Goal: Information Seeking & Learning: Learn about a topic

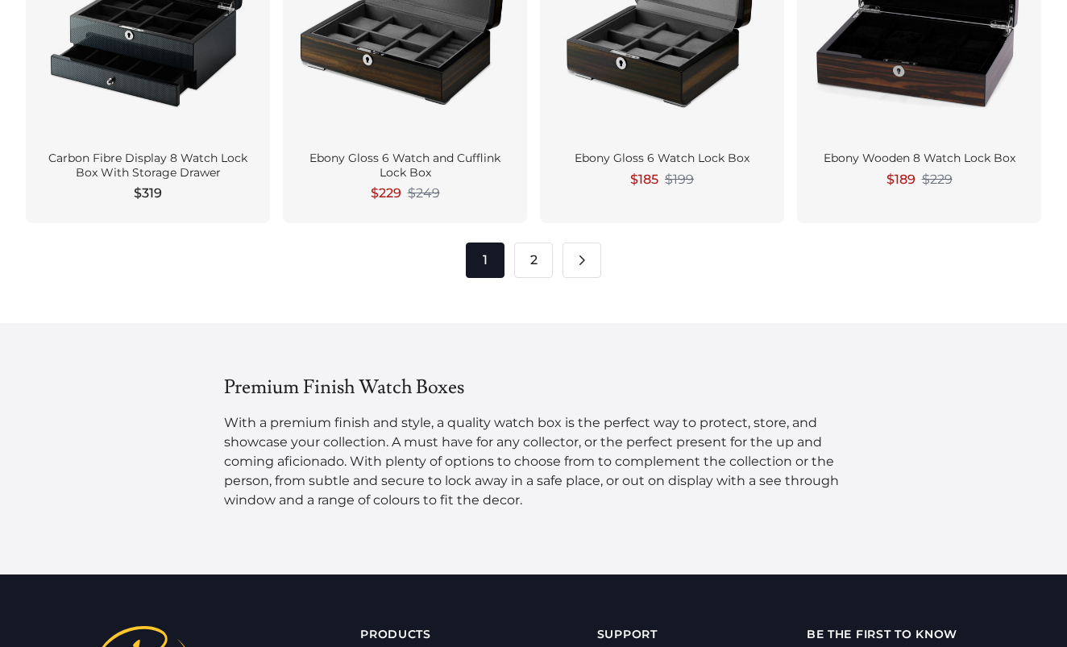
scroll to position [2162, 0]
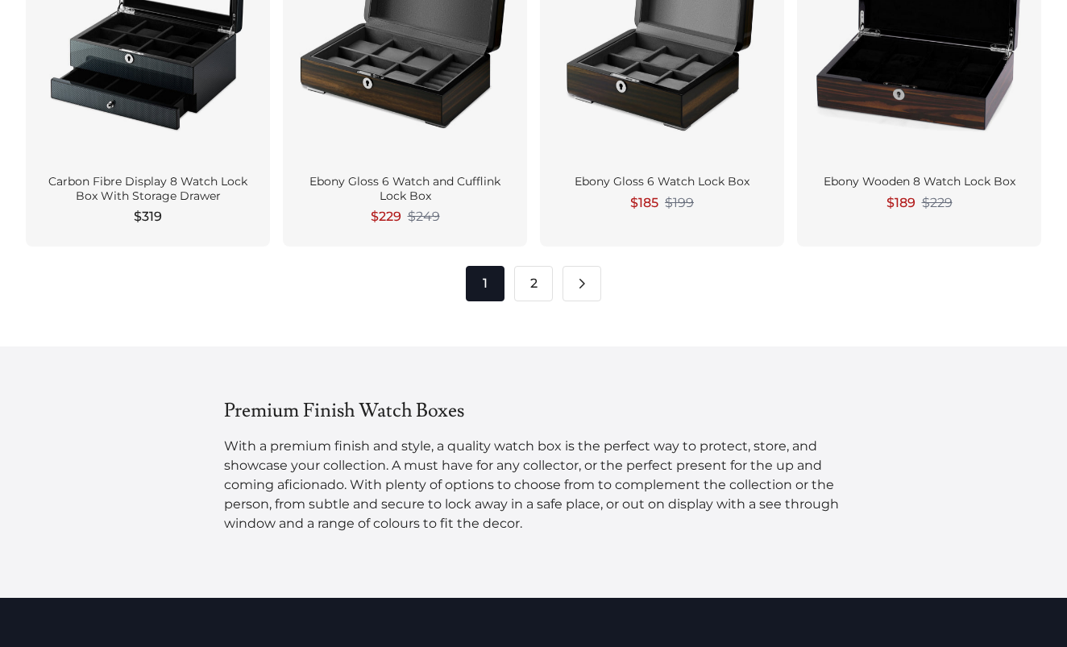
click at [530, 284] on link "2" at bounding box center [533, 283] width 39 height 35
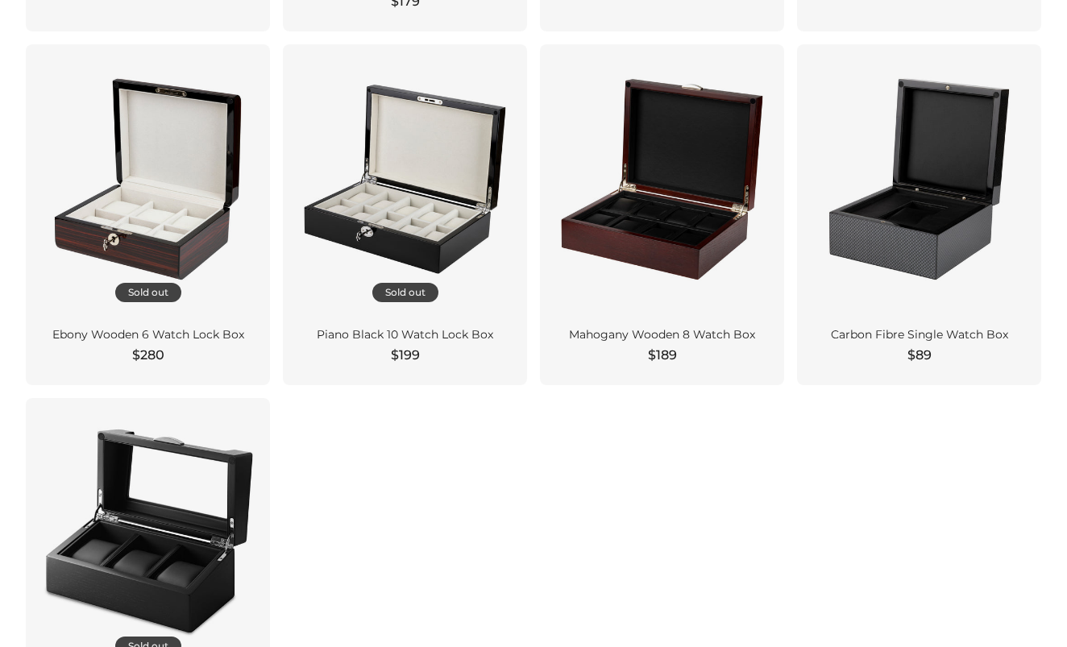
scroll to position [1209, 0]
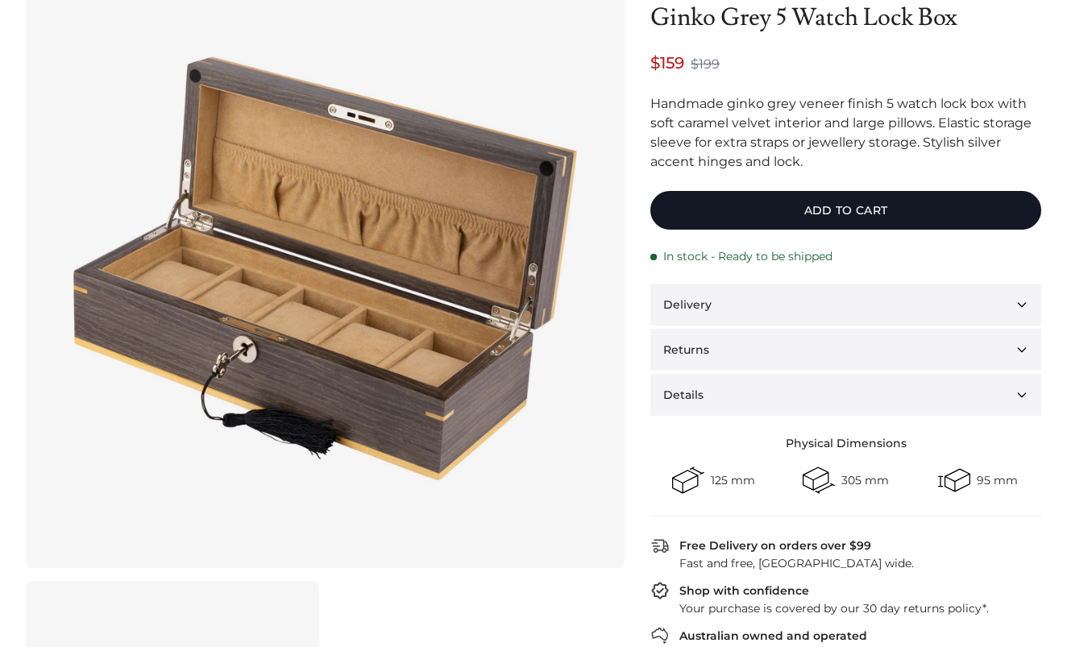
scroll to position [242, 0]
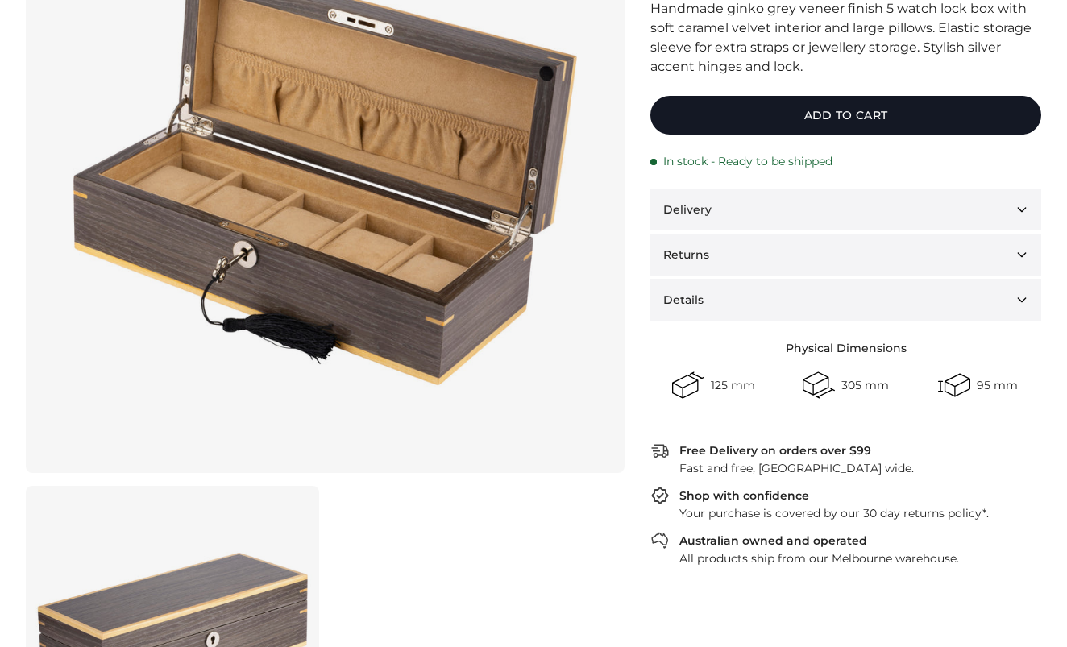
click at [917, 304] on button "Details" at bounding box center [845, 300] width 391 height 42
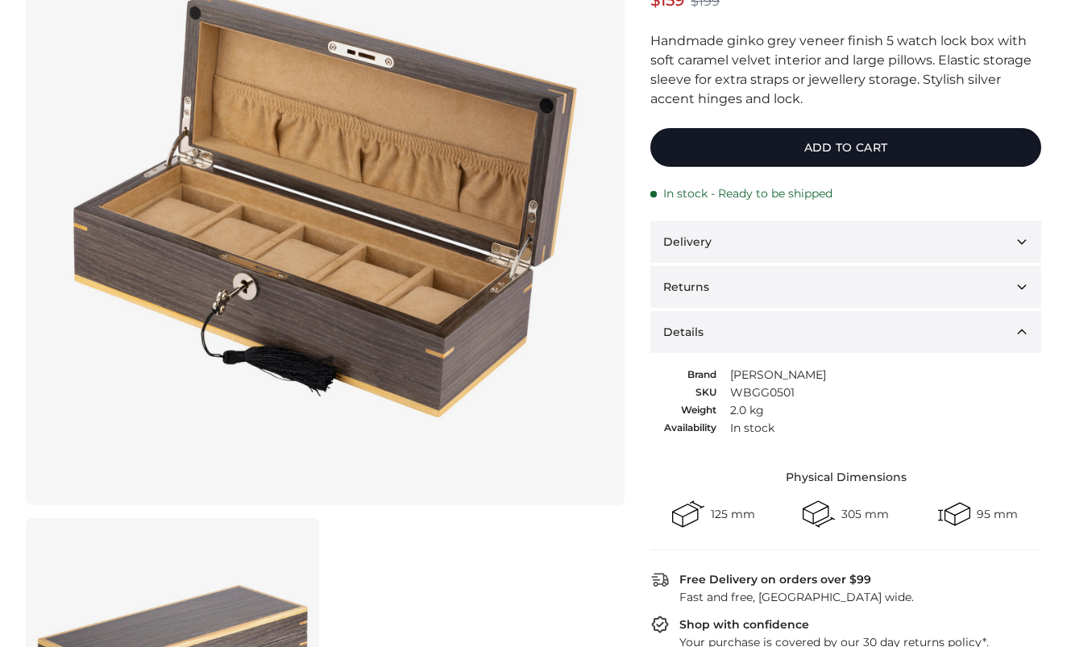
scroll to position [139, 0]
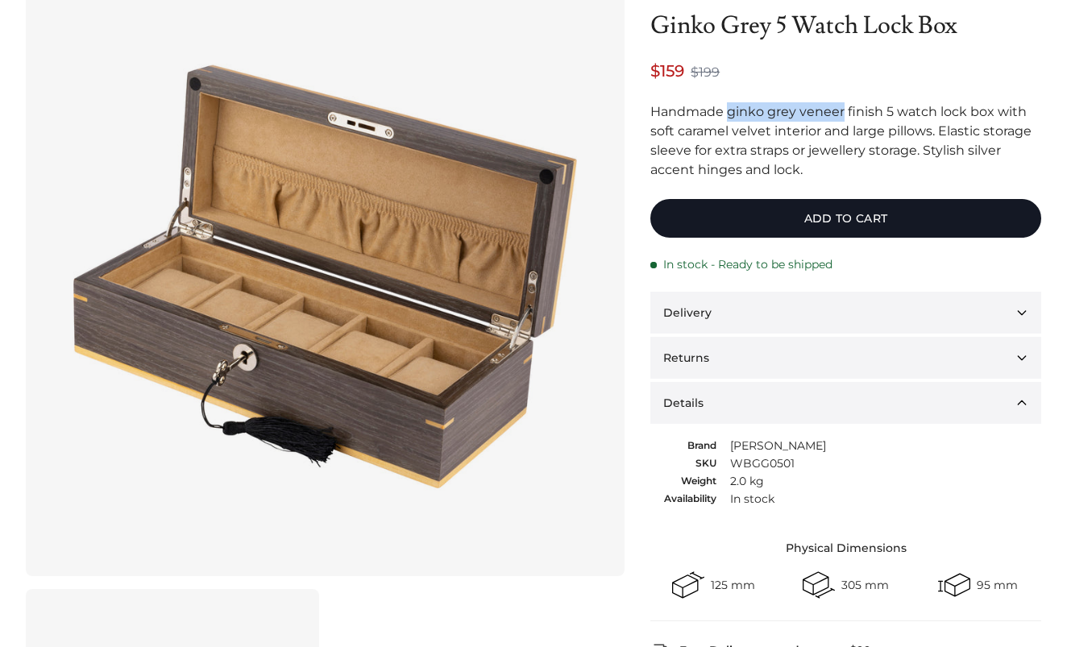
drag, startPoint x: 728, startPoint y: 112, endPoint x: 841, endPoint y: 117, distance: 113.7
click at [841, 117] on div "Handmade ginko grey veneer finish 5 watch lock box with soft caramel velvet int…" at bounding box center [845, 140] width 391 height 77
copy div "ginko grey veneer"
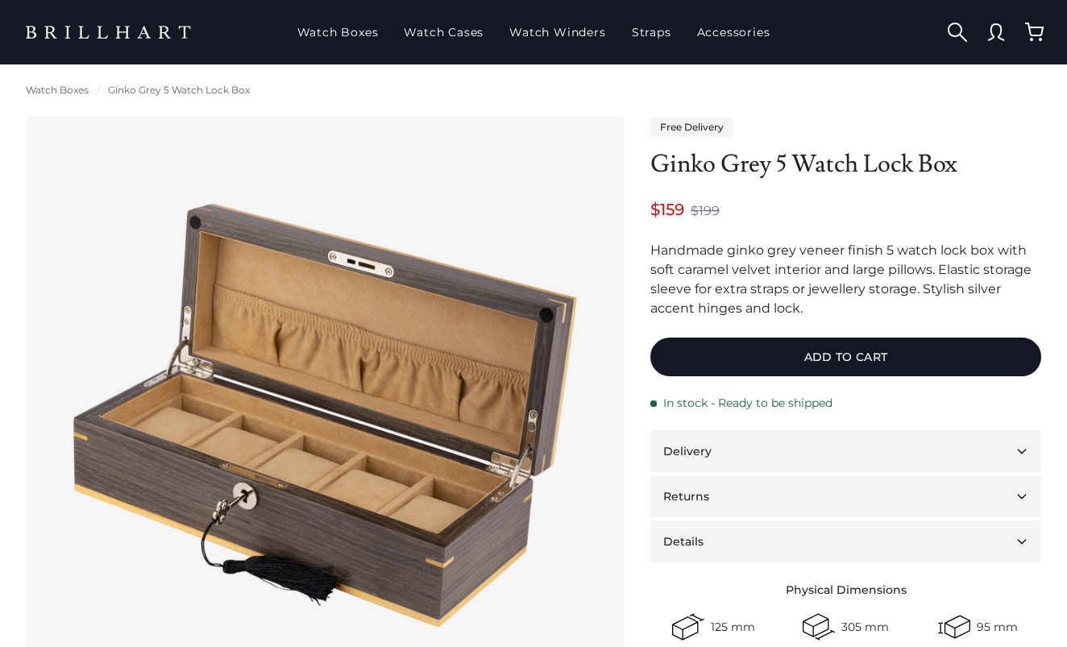
click at [842, 107] on div "Free Delivery Ginko Grey 5 Watch Lock Box $159 $199" at bounding box center [533, 559] width 1067 height 924
click at [996, 29] on link at bounding box center [995, 32] width 39 height 39
